Goal: Information Seeking & Learning: Learn about a topic

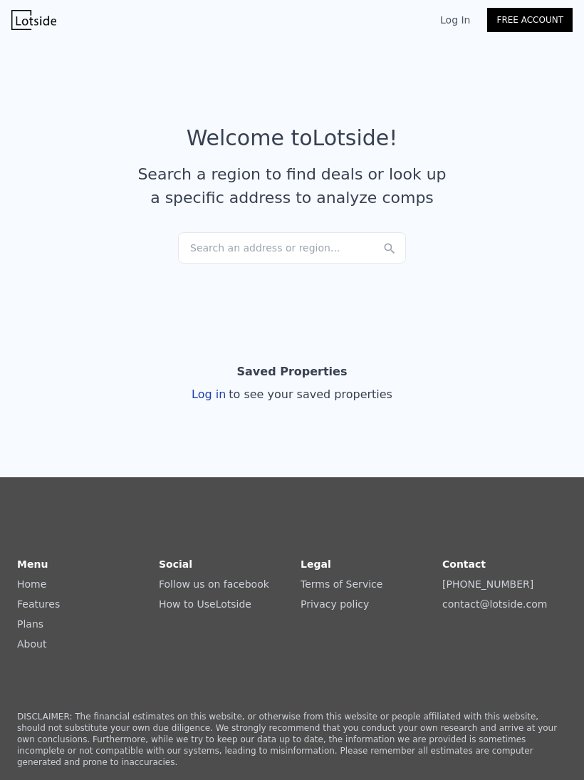
click at [282, 250] on div "Search an address or region..." at bounding box center [292, 247] width 228 height 31
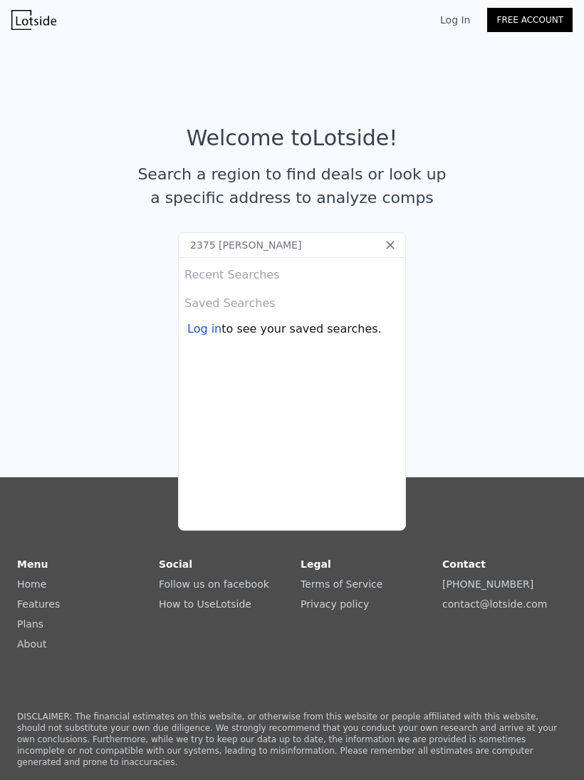
type input "2375 [PERSON_NAME] a"
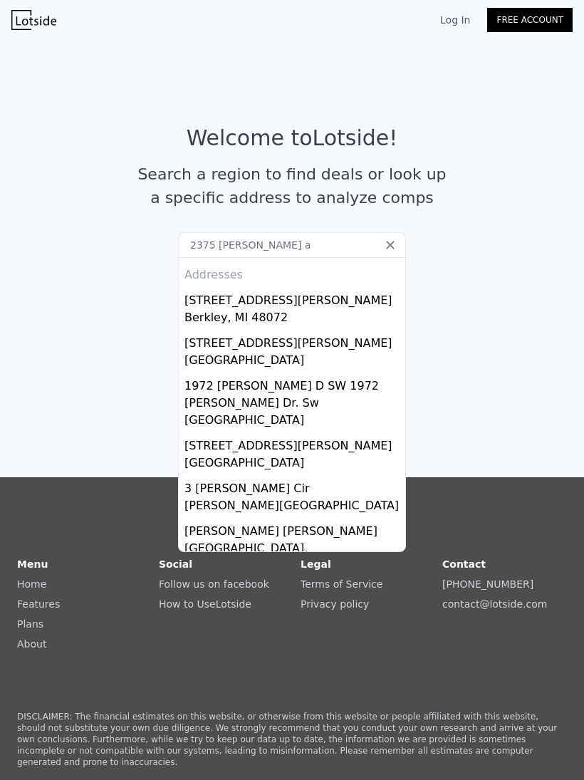
click at [281, 294] on div "[STREET_ADDRESS][PERSON_NAME]" at bounding box center [295, 297] width 221 height 23
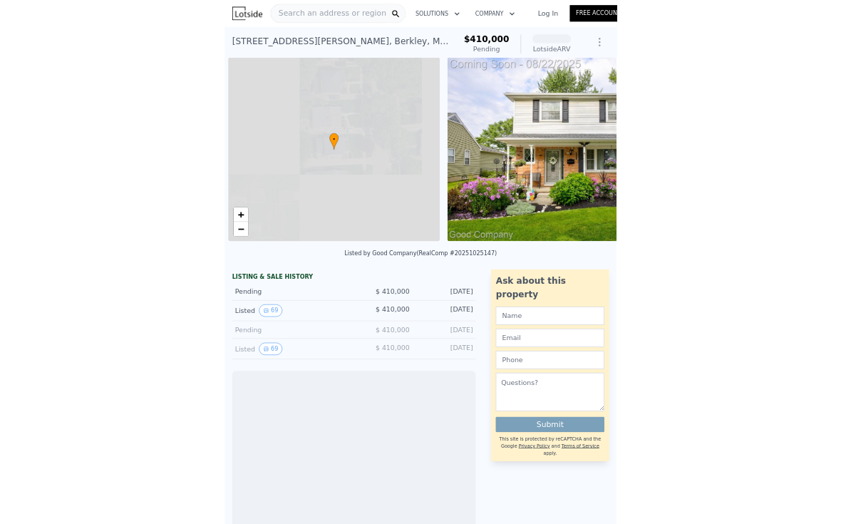
scroll to position [0, 6]
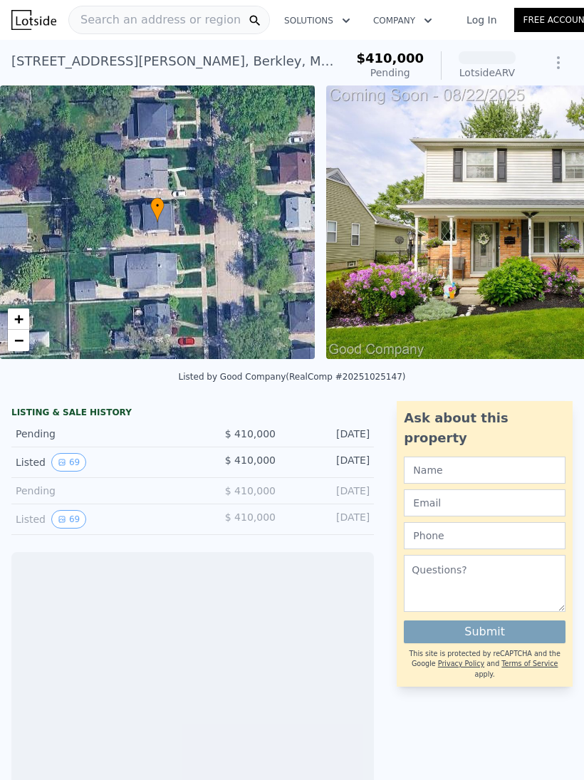
click at [507, 256] on img at bounding box center [531, 223] width 410 height 274
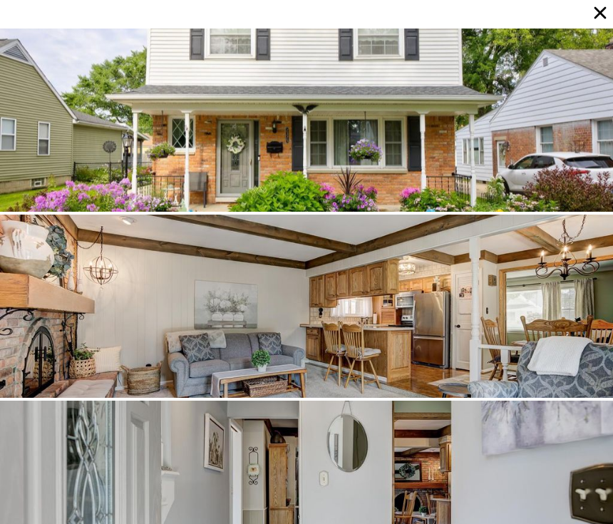
click at [400, 128] on div at bounding box center [306, 120] width 613 height 183
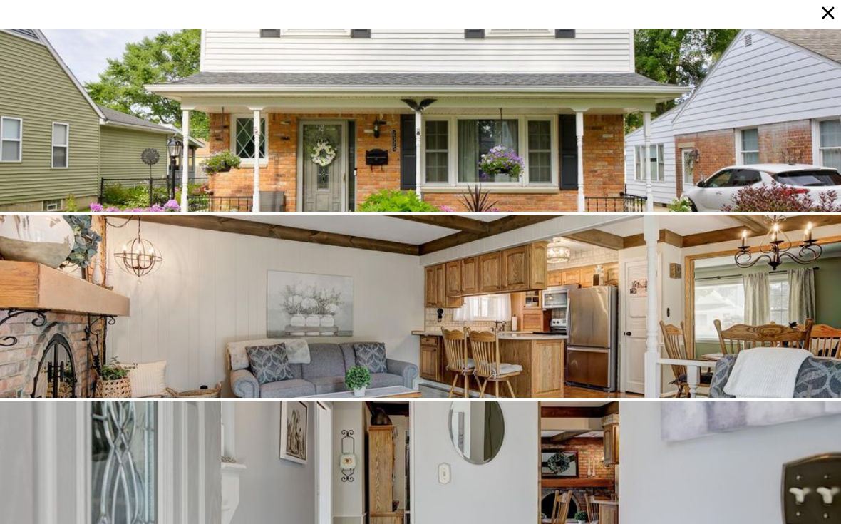
click at [435, 162] on div at bounding box center [420, 120] width 841 height 183
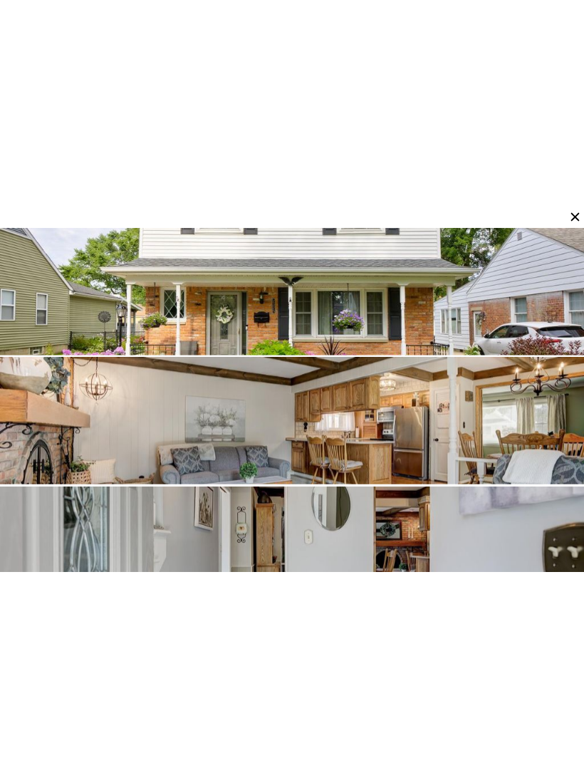
scroll to position [0, 0]
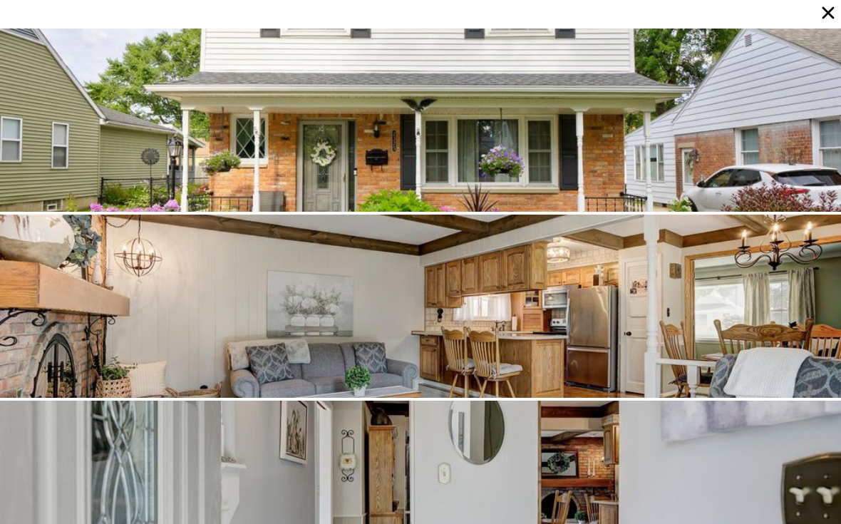
click at [544, 139] on div at bounding box center [420, 120] width 841 height 183
click at [390, 148] on div at bounding box center [420, 120] width 841 height 183
click at [584, 16] on icon at bounding box center [828, 13] width 20 height 20
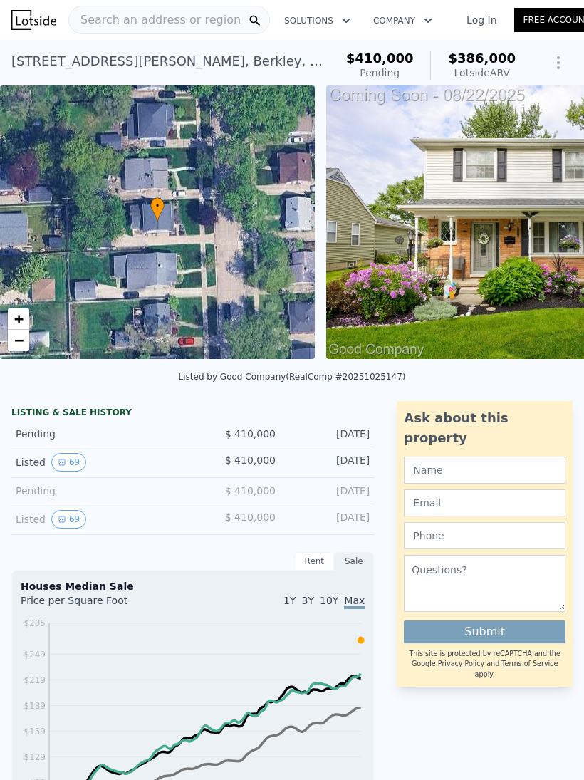
click at [56, 470] on button "69" at bounding box center [68, 462] width 35 height 19
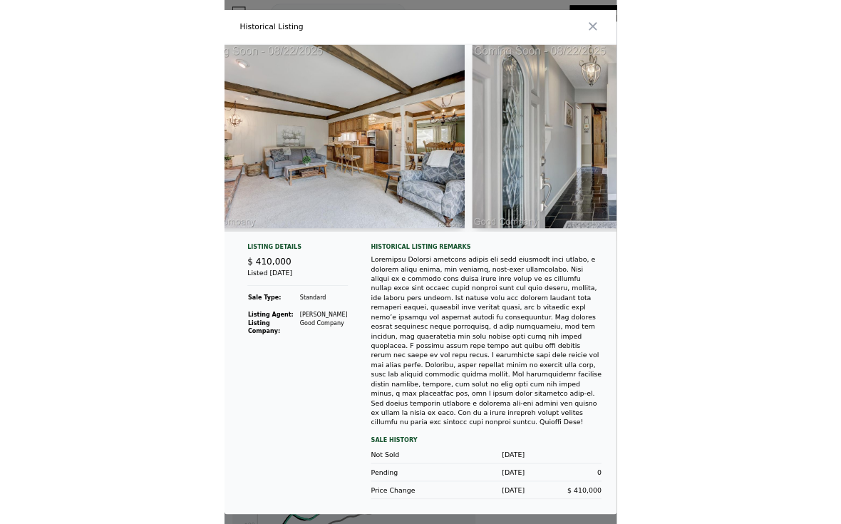
scroll to position [0, 431]
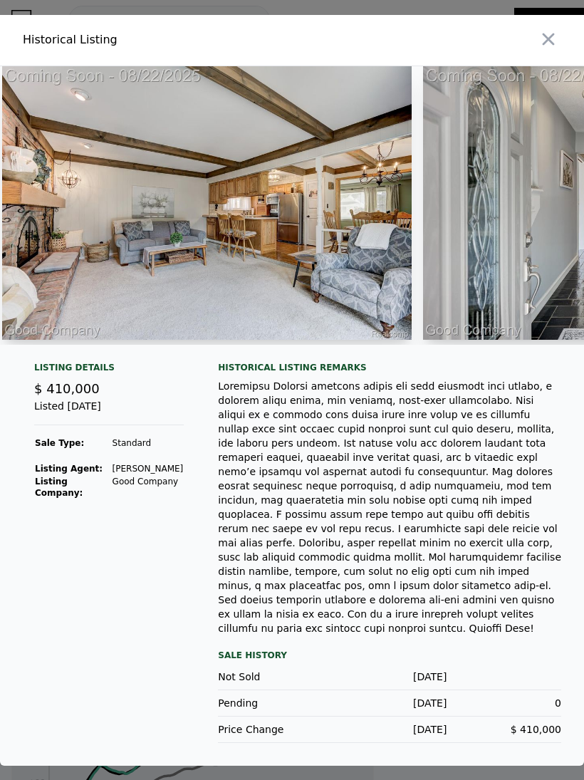
click at [270, 274] on img at bounding box center [207, 203] width 410 height 274
click at [279, 269] on img at bounding box center [207, 203] width 410 height 274
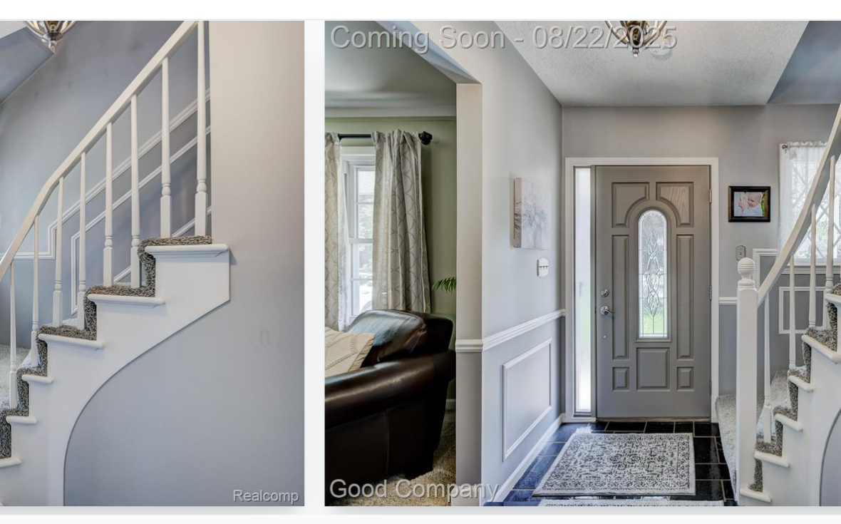
scroll to position [0, 1356]
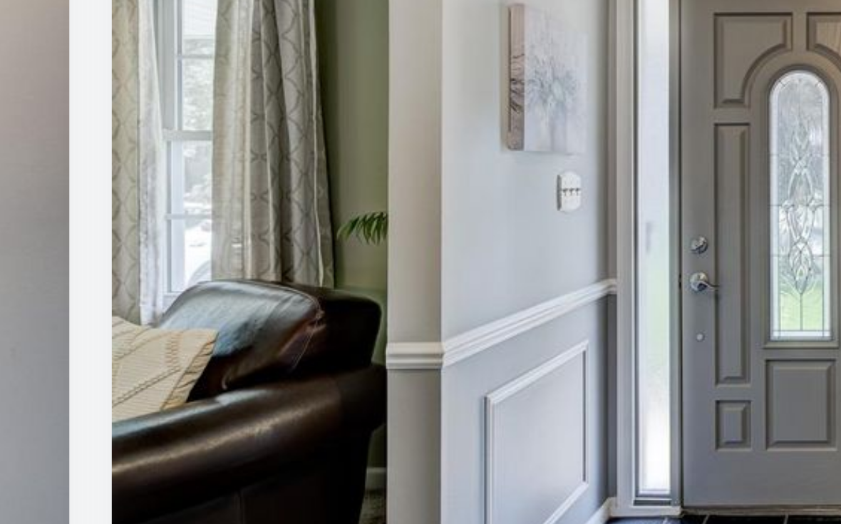
click at [398, 79] on img at bounding box center [603, 188] width 410 height 274
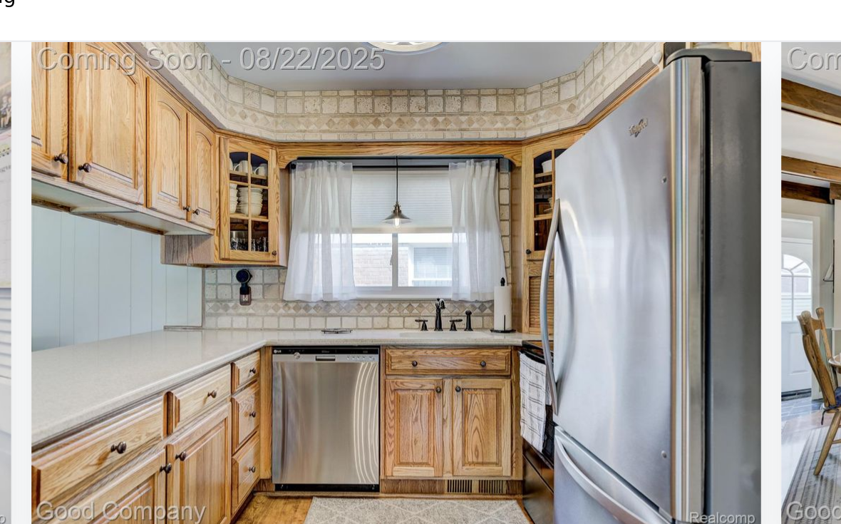
scroll to position [0, 6614]
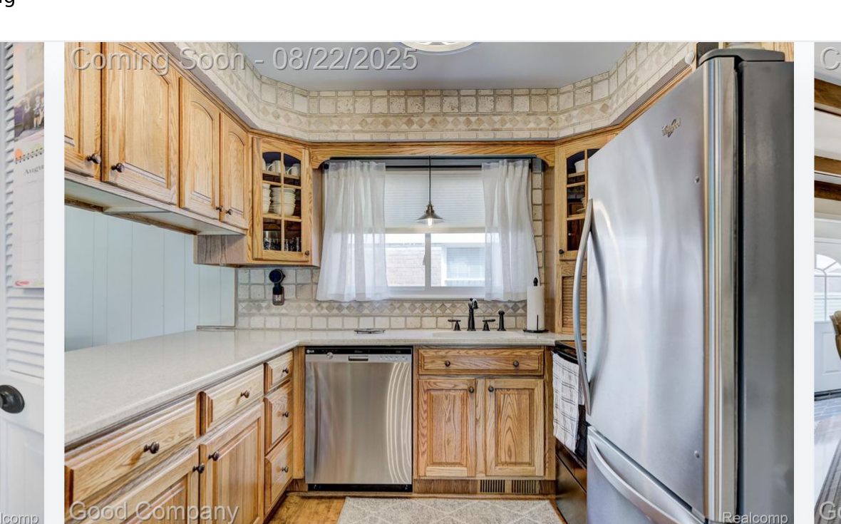
click at [370, 295] on img at bounding box center [405, 188] width 410 height 274
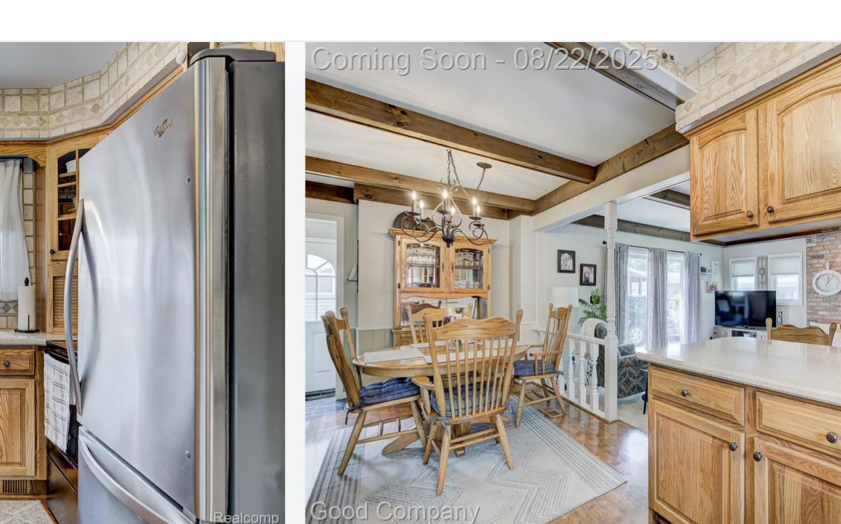
scroll to position [0, 6894]
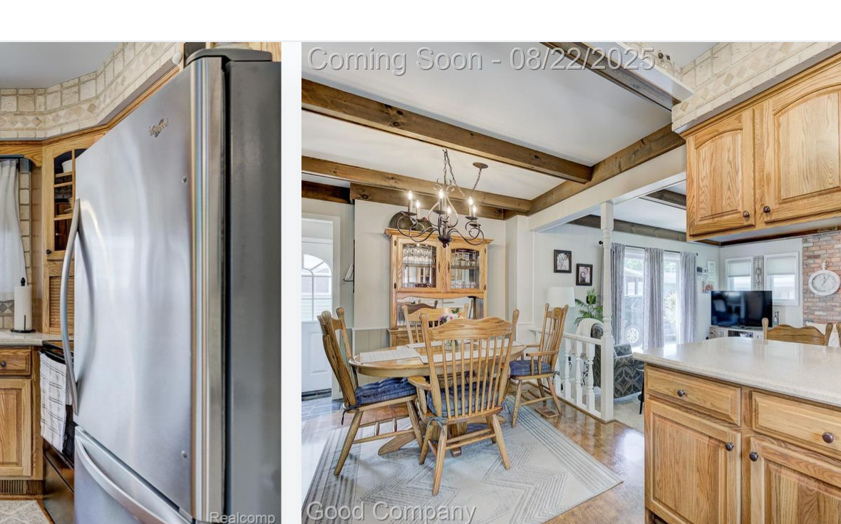
click at [342, 172] on img at bounding box center [547, 188] width 410 height 274
click at [342, 247] on img at bounding box center [547, 188] width 410 height 274
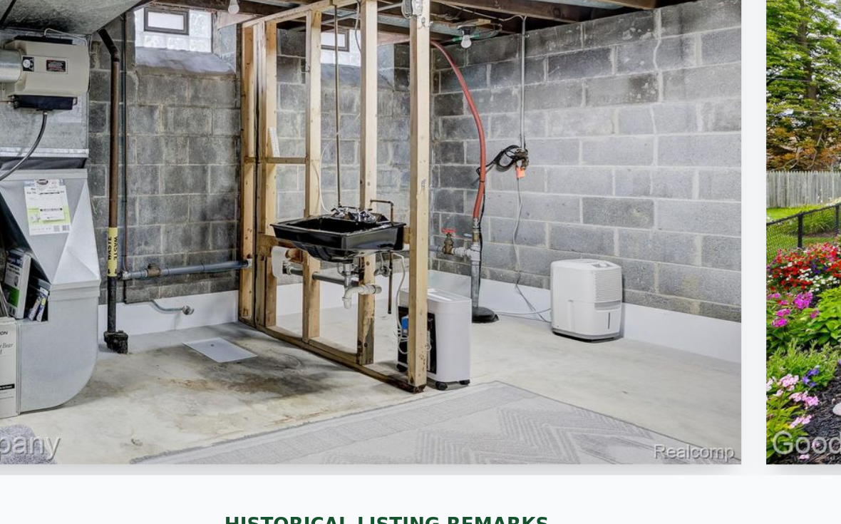
scroll to position [0, 18900]
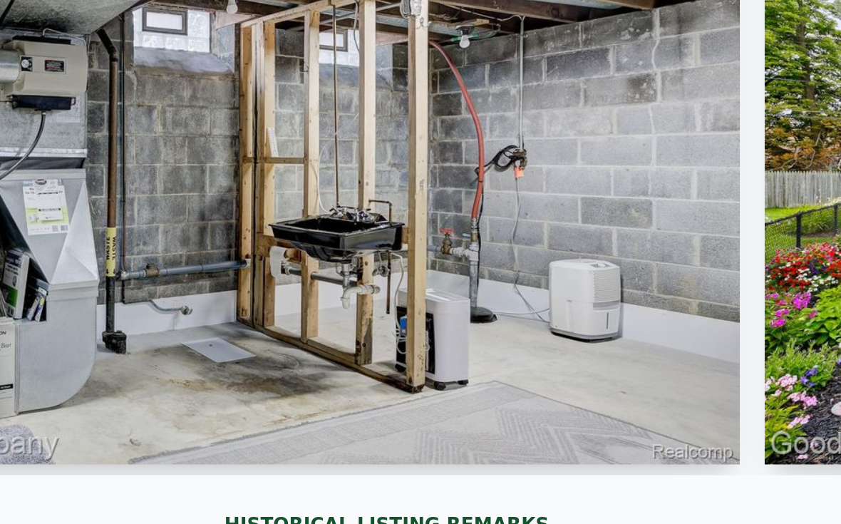
click at [326, 51] on img at bounding box center [353, 188] width 410 height 274
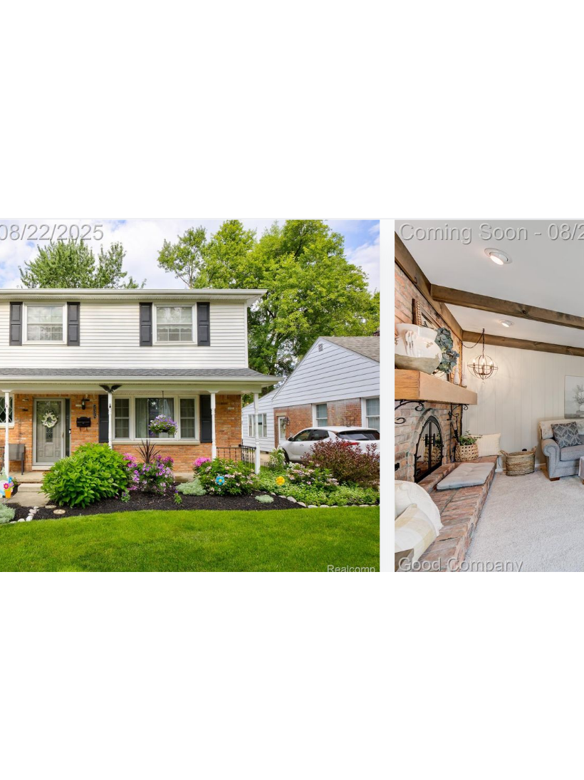
scroll to position [0, 0]
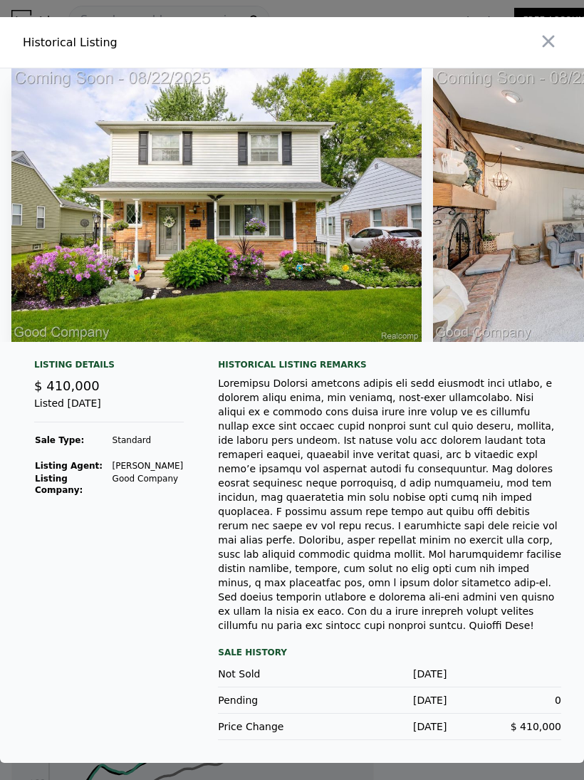
click at [533, 61] on div at bounding box center [441, 42] width 286 height 51
click at [546, 48] on icon "button" at bounding box center [549, 42] width 12 height 12
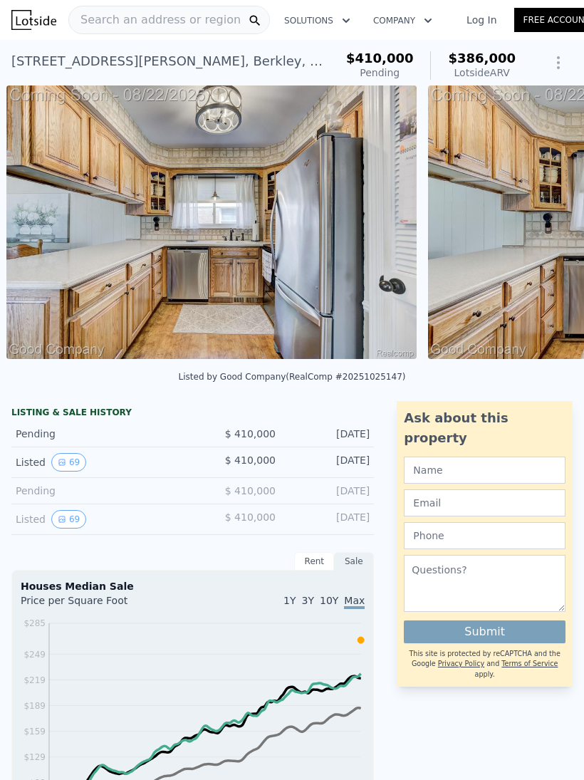
scroll to position [0, 6652]
